Goal: Task Accomplishment & Management: Manage account settings

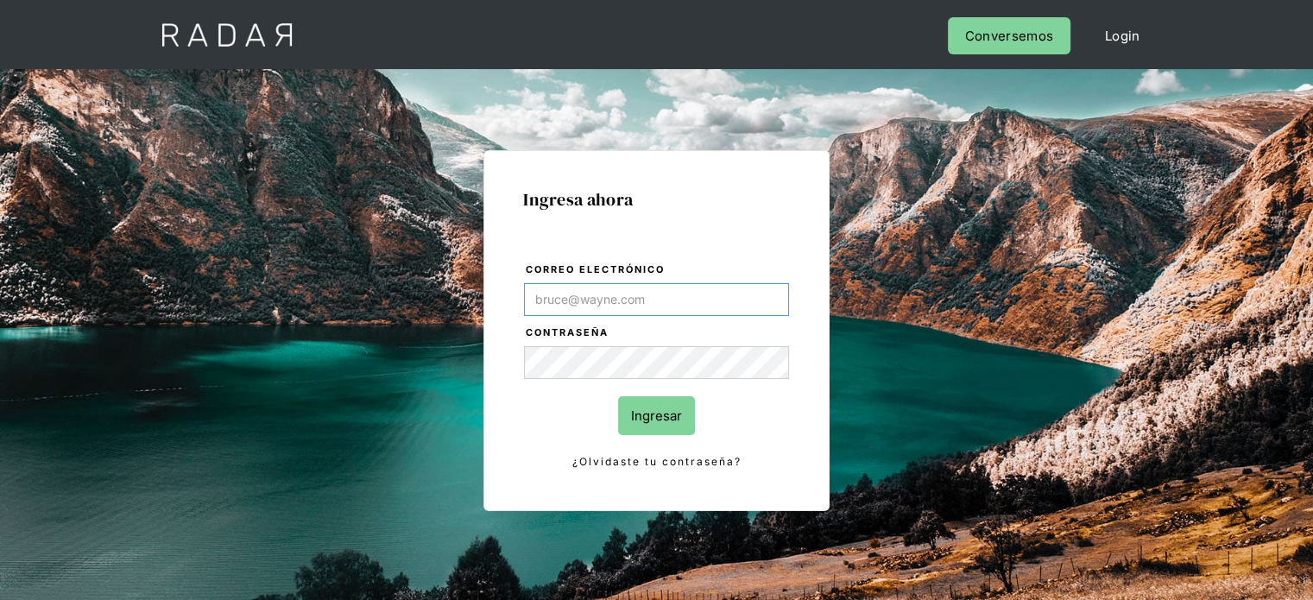
click at [556, 290] on input "Correo electrónico" at bounding box center [656, 299] width 265 height 33
type input "[EMAIL_ADDRESS][DOMAIN_NAME]"
click at [664, 411] on input "Ingresar" at bounding box center [656, 415] width 77 height 39
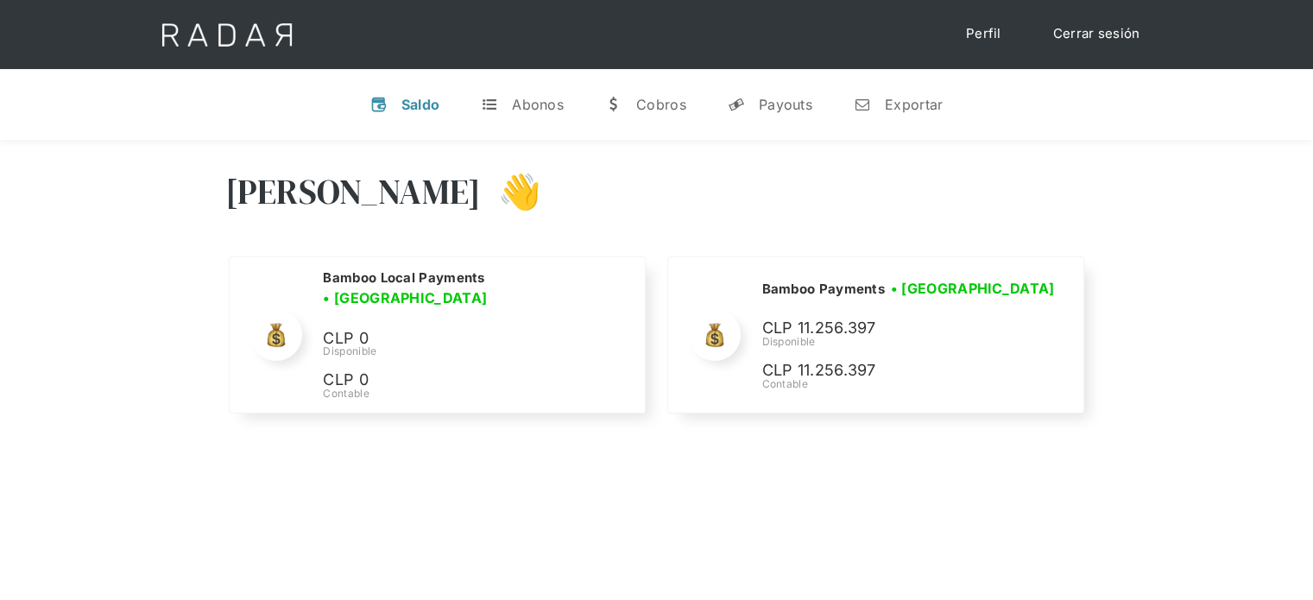
click at [1016, 163] on div "[PERSON_NAME] 👋" at bounding box center [656, 205] width 863 height 104
